Goal: Navigation & Orientation: Find specific page/section

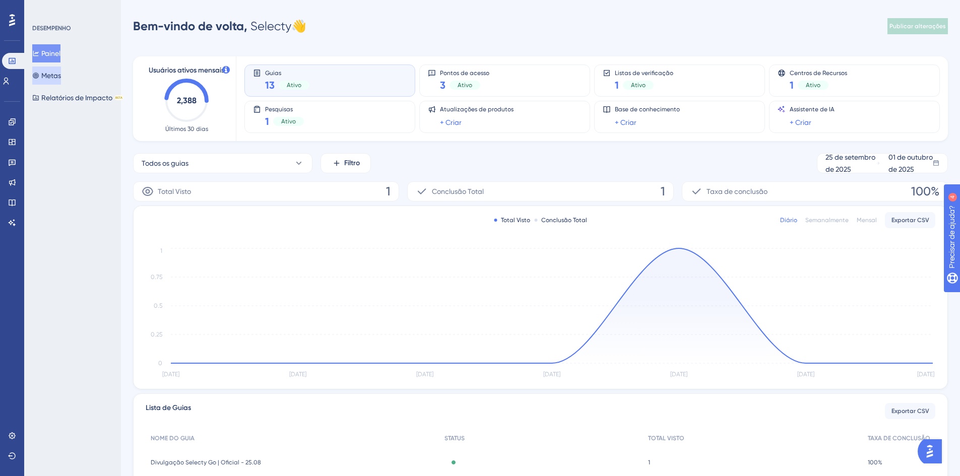
drag, startPoint x: 0, startPoint y: 0, endPoint x: 54, endPoint y: 75, distance: 92.4
click at [54, 75] on font "Metas" at bounding box center [51, 76] width 20 height 8
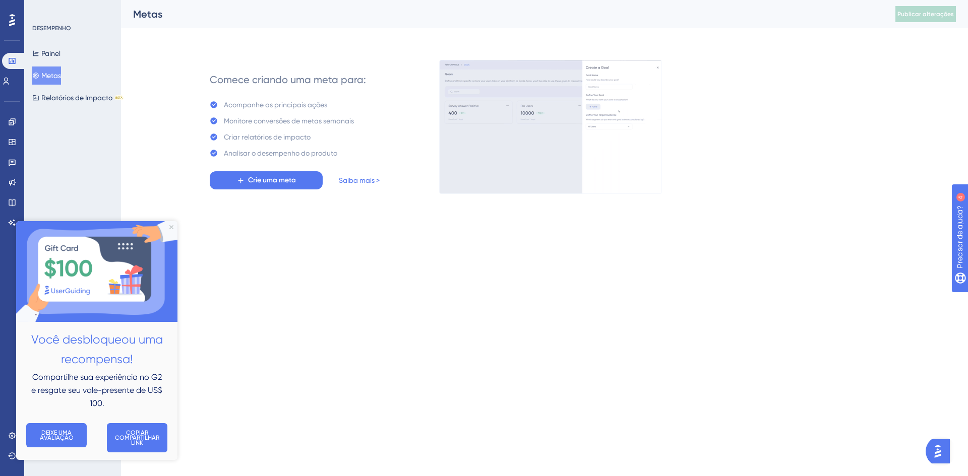
click at [169, 226] on img at bounding box center [96, 271] width 161 height 101
click at [172, 226] on icon "Fechar visualização" at bounding box center [171, 227] width 4 height 4
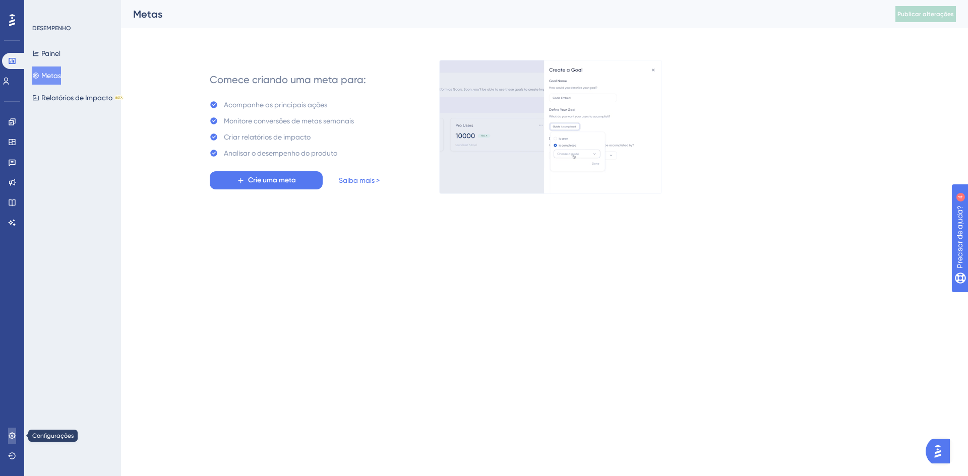
click at [14, 435] on icon at bounding box center [12, 436] width 8 height 8
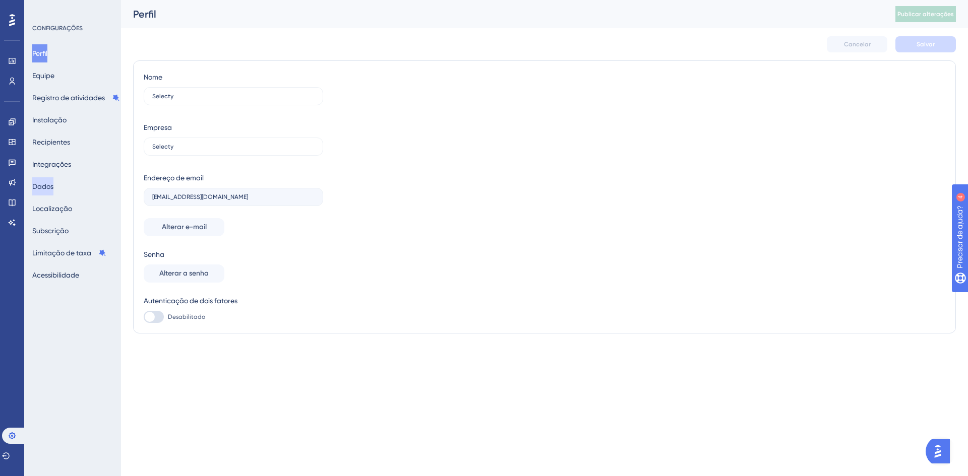
click at [44, 194] on button "Dados" at bounding box center [42, 186] width 21 height 18
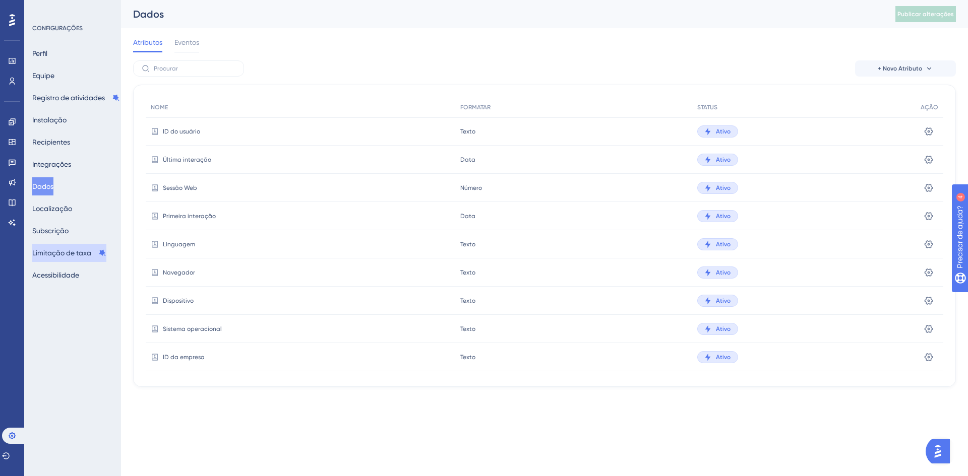
click at [62, 257] on font "Limitação de taxa" at bounding box center [61, 253] width 59 height 8
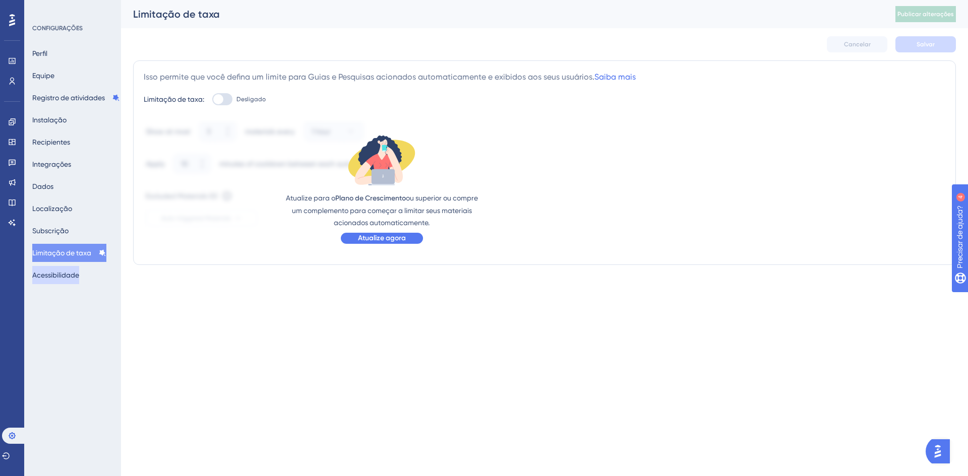
click at [43, 271] on font "Acessibilidade" at bounding box center [55, 275] width 47 height 12
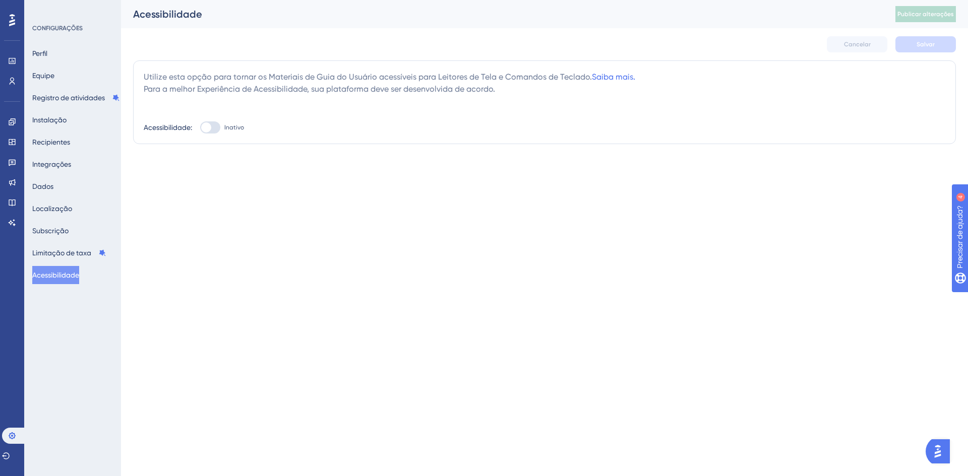
click at [59, 58] on div "Perfil Equipe Registro de atividades Instalação Recipientes Integrações Dados L…" at bounding box center [73, 164] width 82 height 240
click at [47, 54] on font "Perfil" at bounding box center [39, 53] width 15 height 8
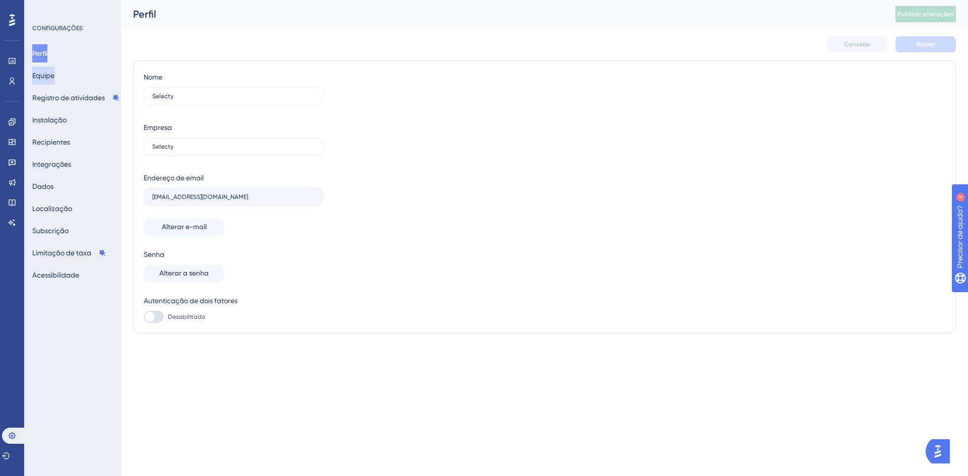
click at [47, 72] on font "Equipe" at bounding box center [43, 76] width 22 height 8
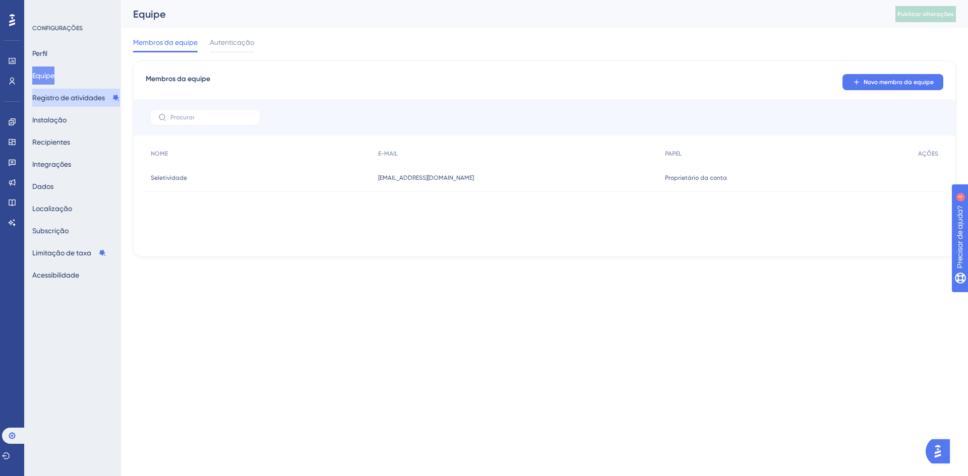
click at [59, 101] on font "Registro de atividades" at bounding box center [68, 98] width 73 height 8
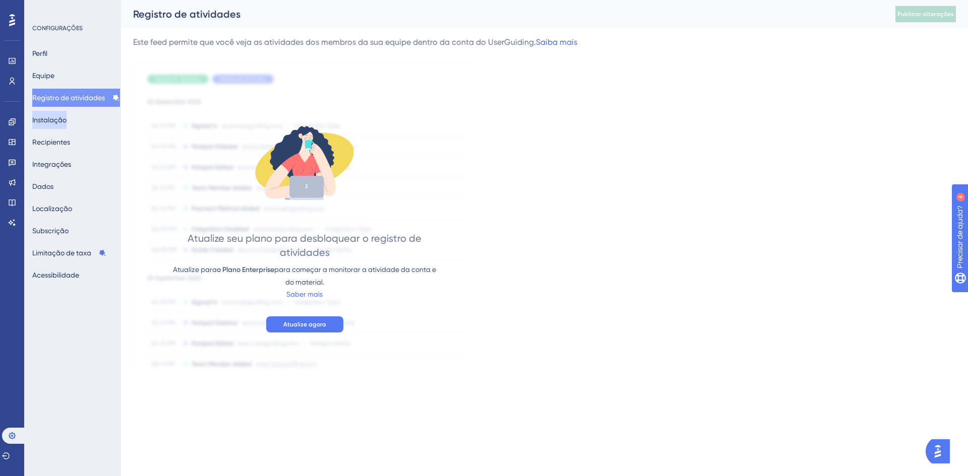
click at [60, 118] on font "Instalação" at bounding box center [49, 120] width 34 height 8
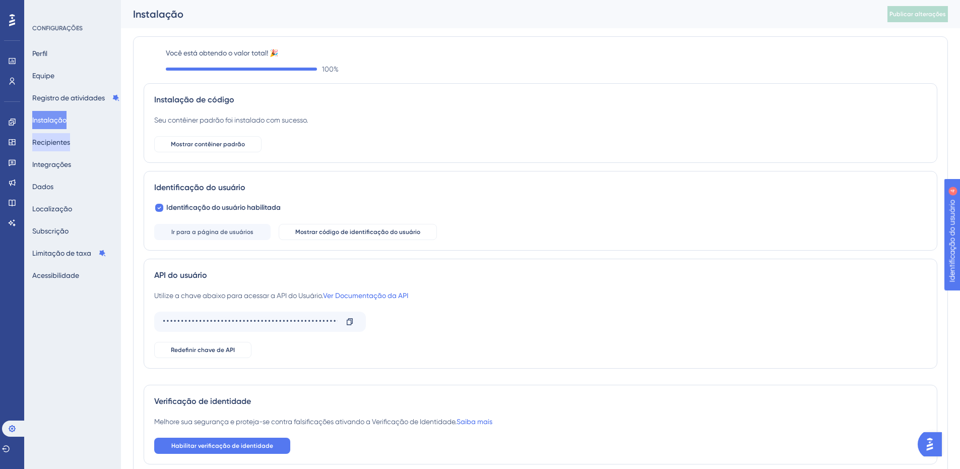
click at [57, 145] on font "Recipientes" at bounding box center [51, 142] width 38 height 8
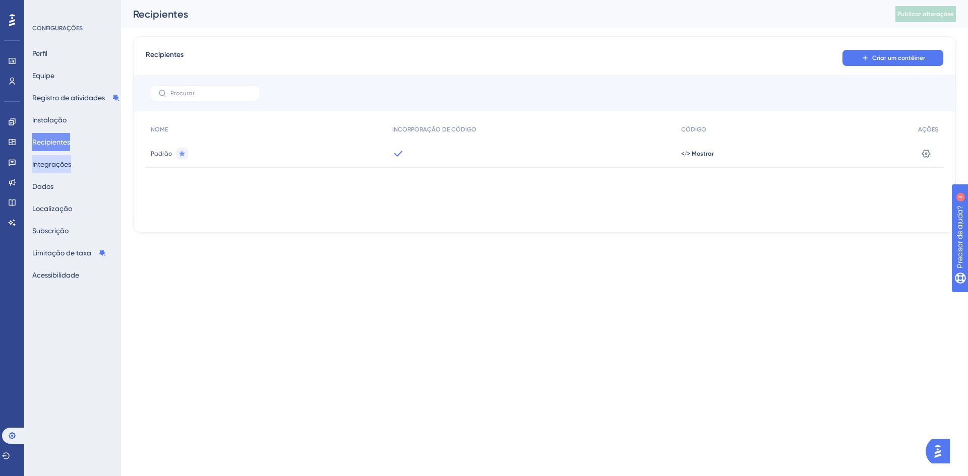
click at [57, 166] on font "Integrações" at bounding box center [51, 164] width 39 height 8
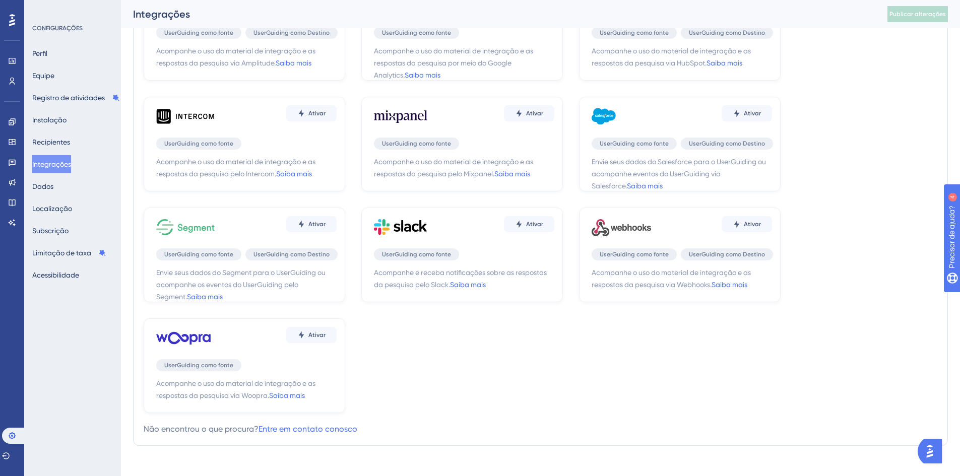
scroll to position [101, 0]
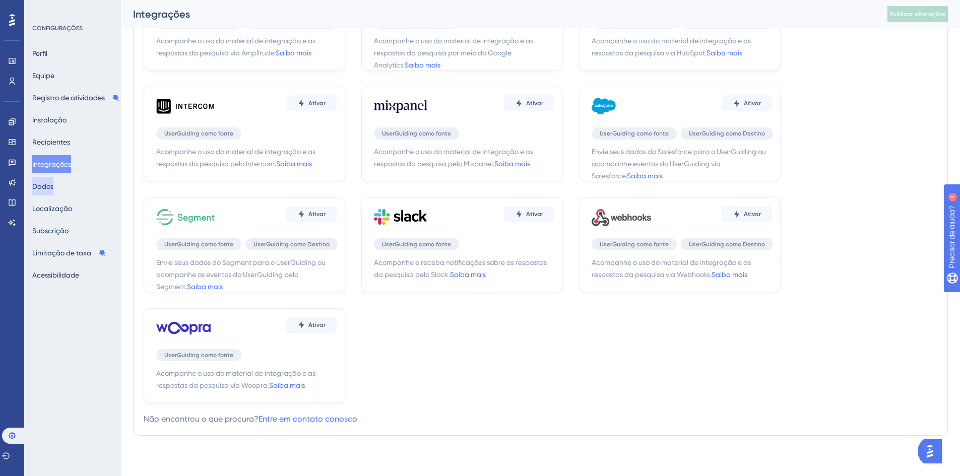
click at [53, 186] on font "Dados" at bounding box center [42, 187] width 21 height 8
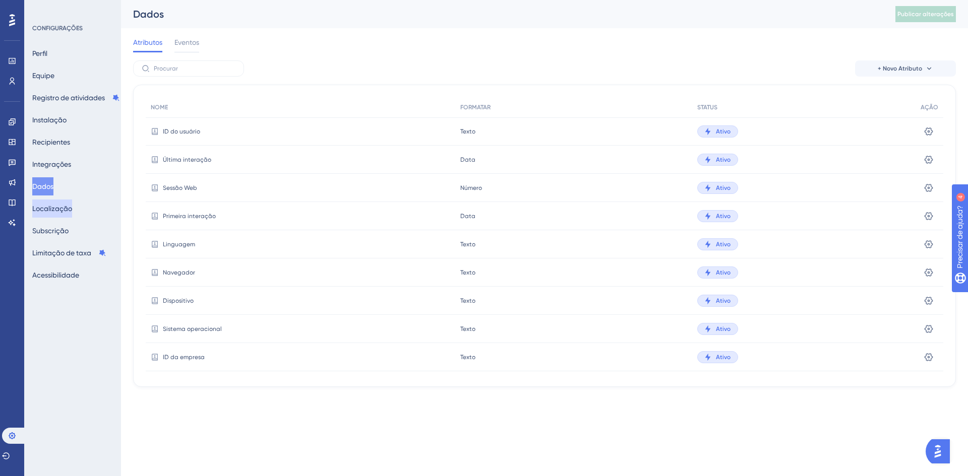
click at [57, 211] on font "Localização" at bounding box center [52, 209] width 40 height 8
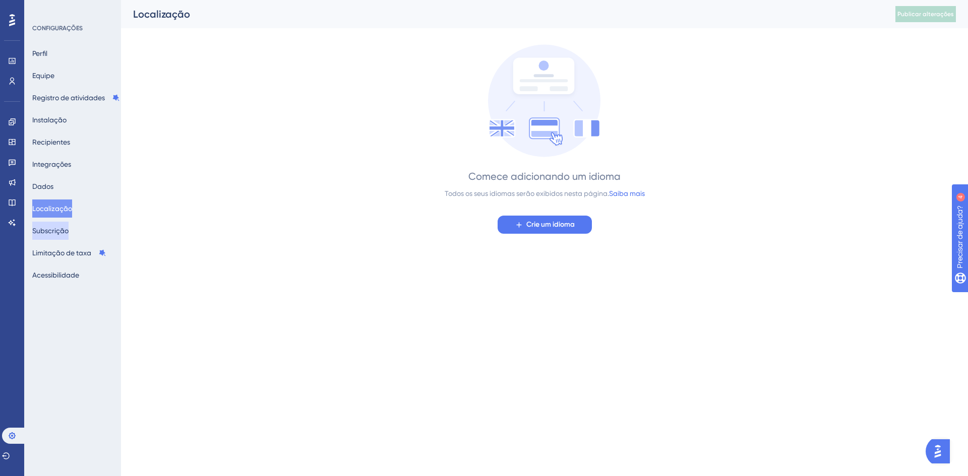
click at [65, 229] on font "Subscrição" at bounding box center [50, 231] width 36 height 8
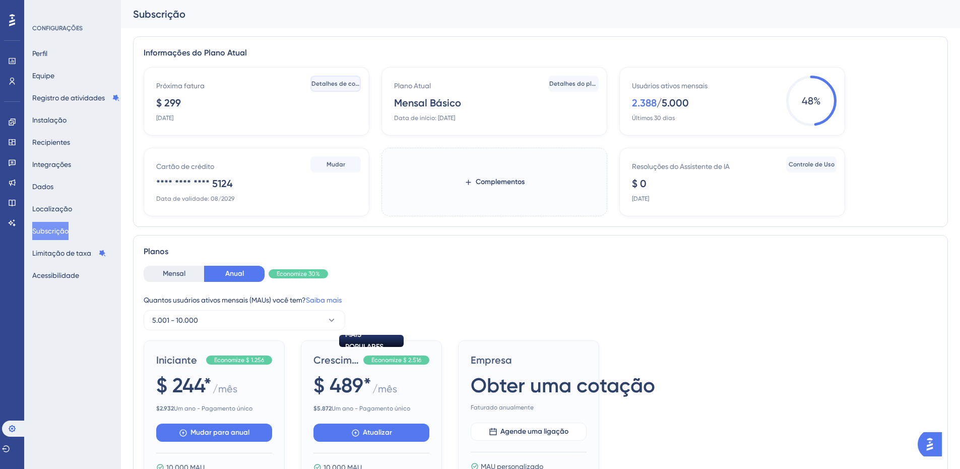
click at [332, 86] on font "Detalhes de cobrança" at bounding box center [344, 83] width 65 height 7
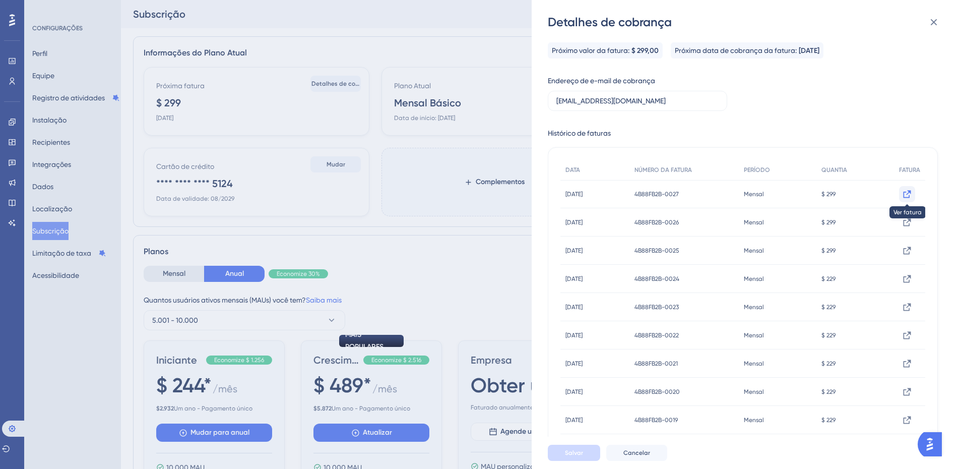
click at [904, 193] on icon at bounding box center [908, 194] width 8 height 8
